Goal: Task Accomplishment & Management: Manage account settings

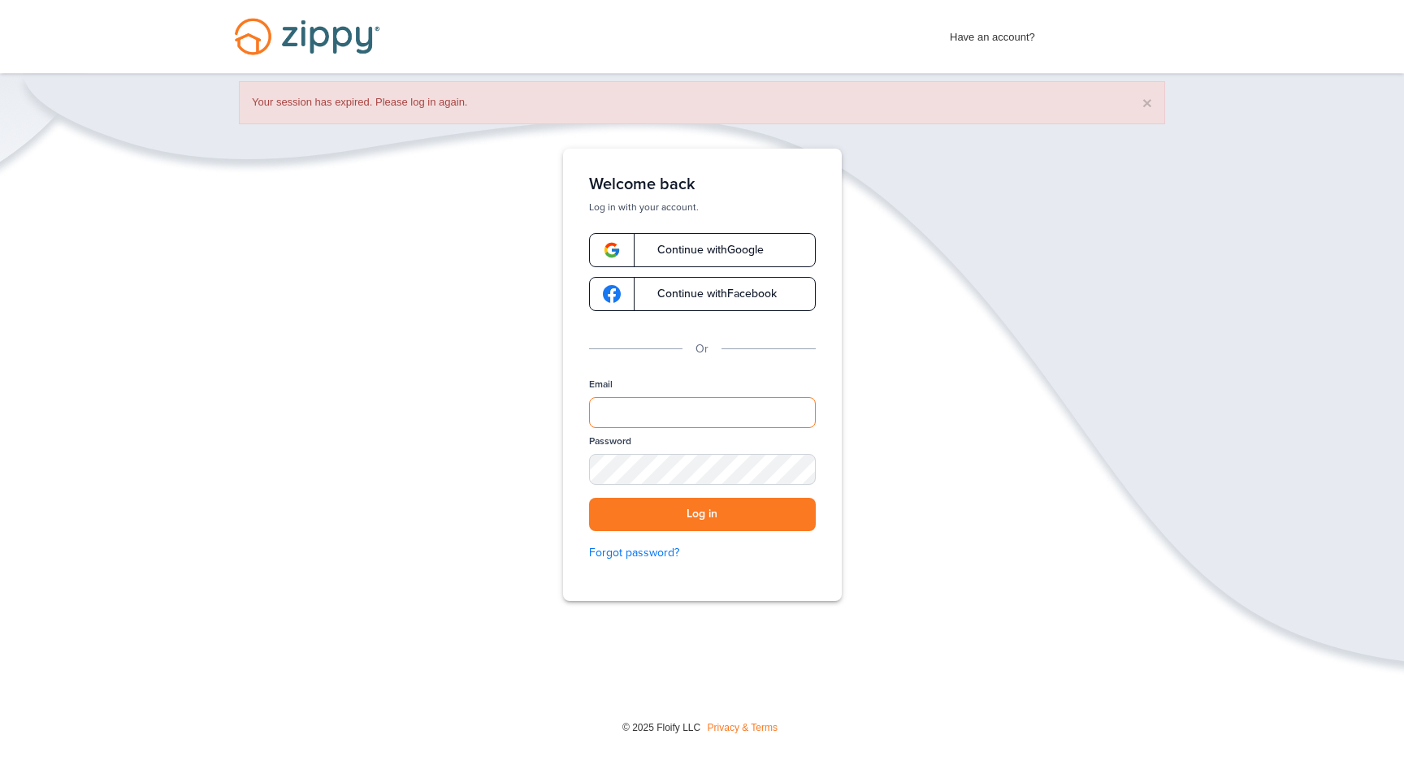
click at [689, 401] on input "Email" at bounding box center [702, 412] width 227 height 31
type input "**********"
click at [733, 526] on button "Log in" at bounding box center [702, 514] width 227 height 33
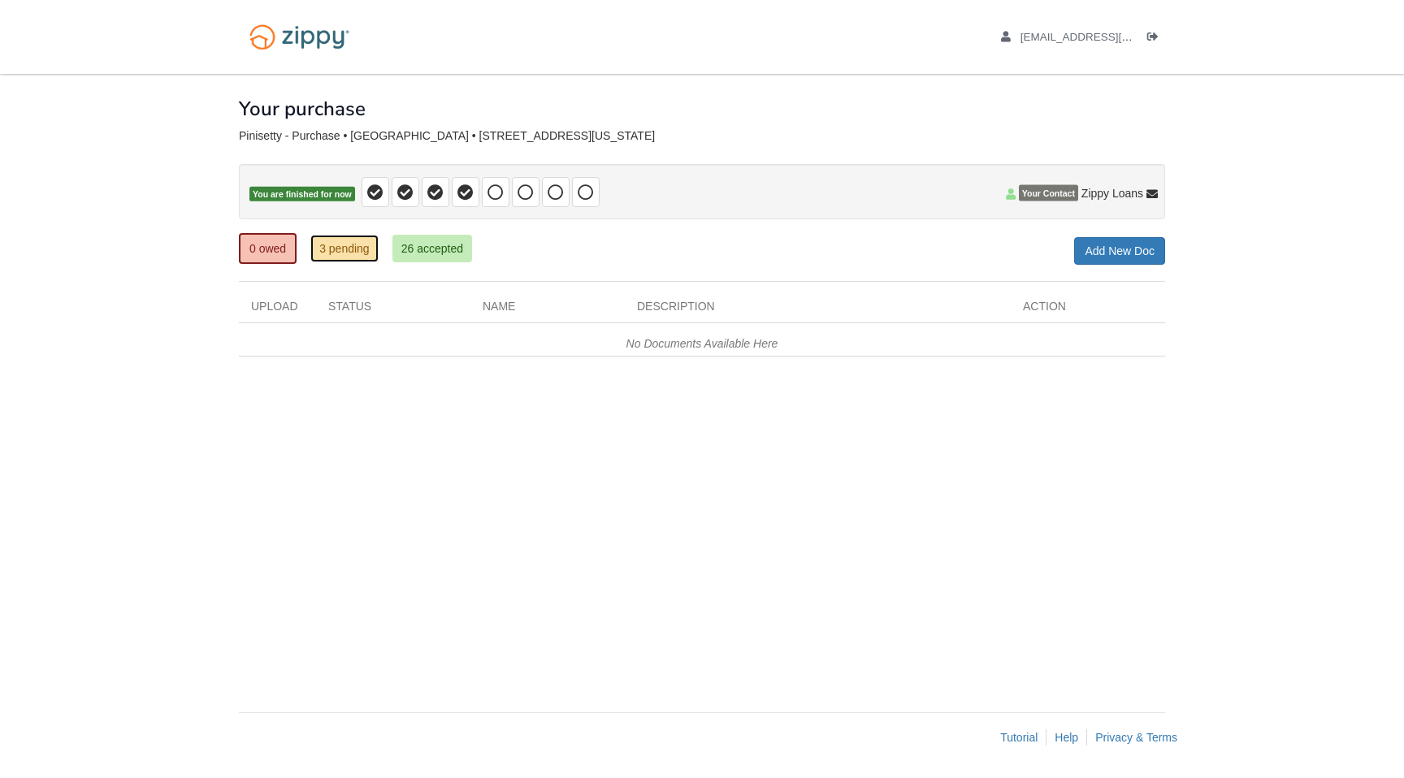
click at [357, 252] on link "3 pending" at bounding box center [344, 249] width 68 height 28
